Goal: Find specific page/section

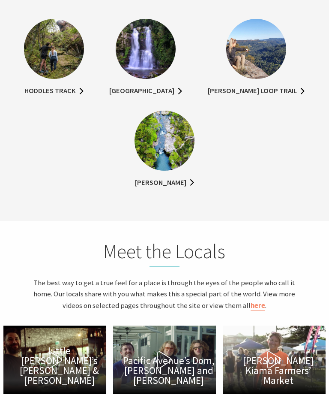
scroll to position [1966, 0]
click at [279, 97] on link "[PERSON_NAME] Loop Trail" at bounding box center [256, 91] width 97 height 12
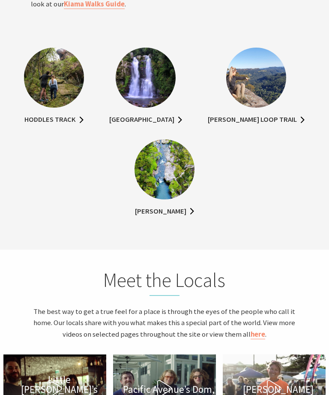
scroll to position [1952, 0]
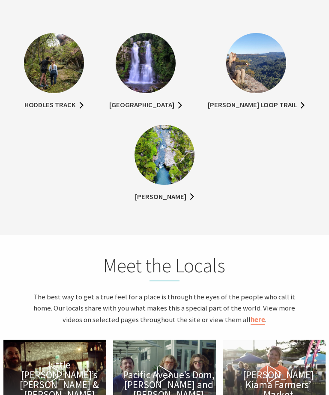
click at [272, 93] on img at bounding box center [256, 63] width 60 height 60
click at [267, 93] on img at bounding box center [256, 63] width 60 height 60
click at [263, 111] on link "[PERSON_NAME] Loop Trail" at bounding box center [256, 105] width 97 height 12
